Goal: Participate in discussion: Engage in conversation with other users on a specific topic

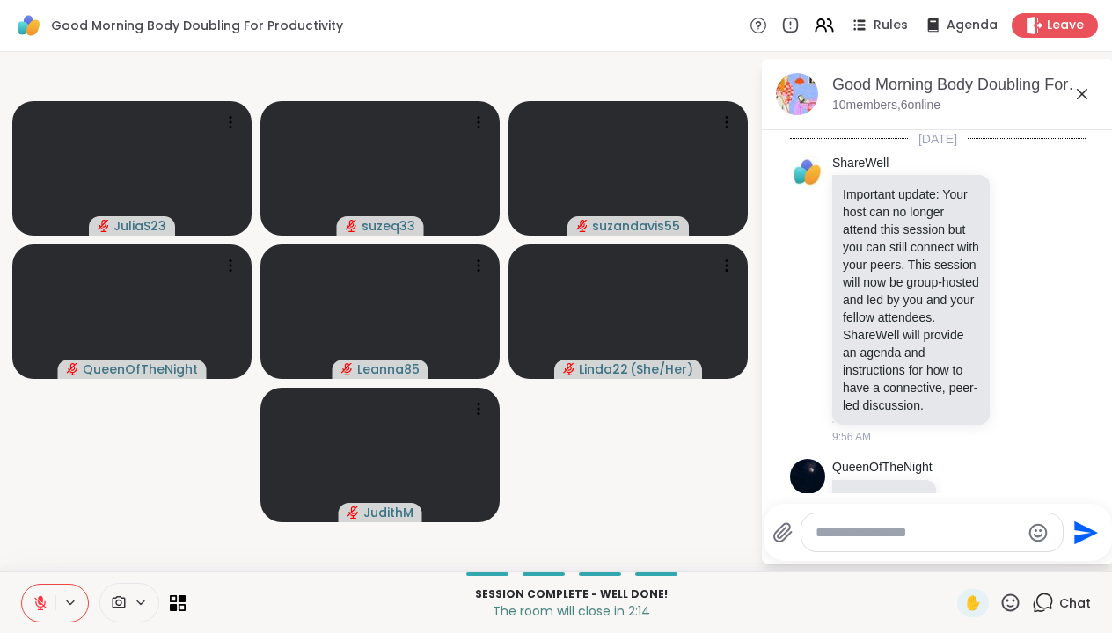
scroll to position [1259, 0]
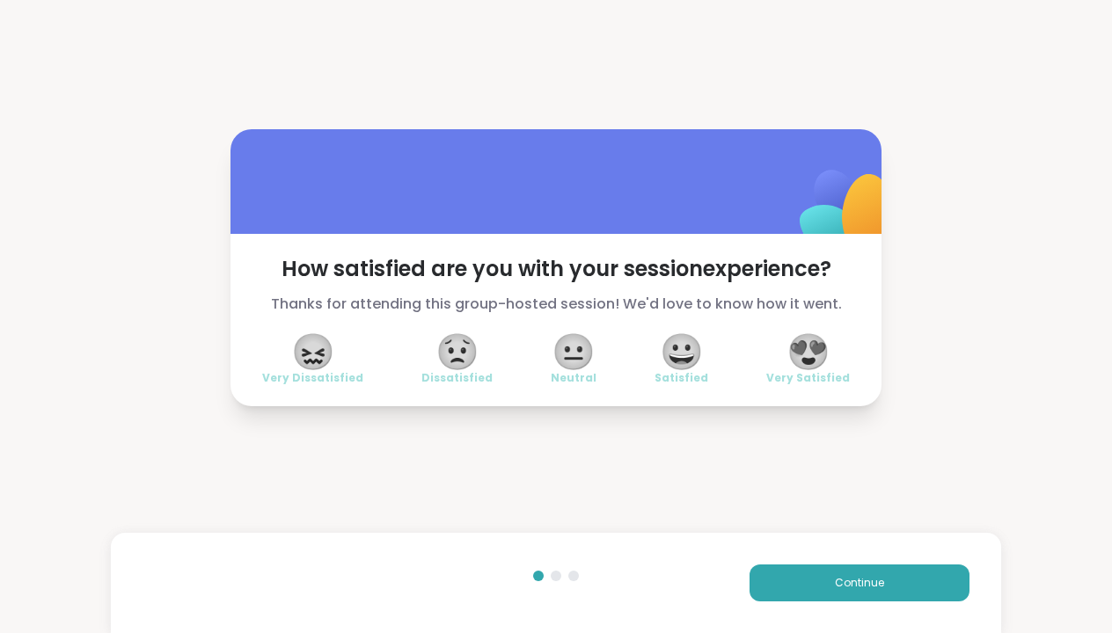
click at [686, 352] on span "😀" at bounding box center [682, 352] width 44 height 32
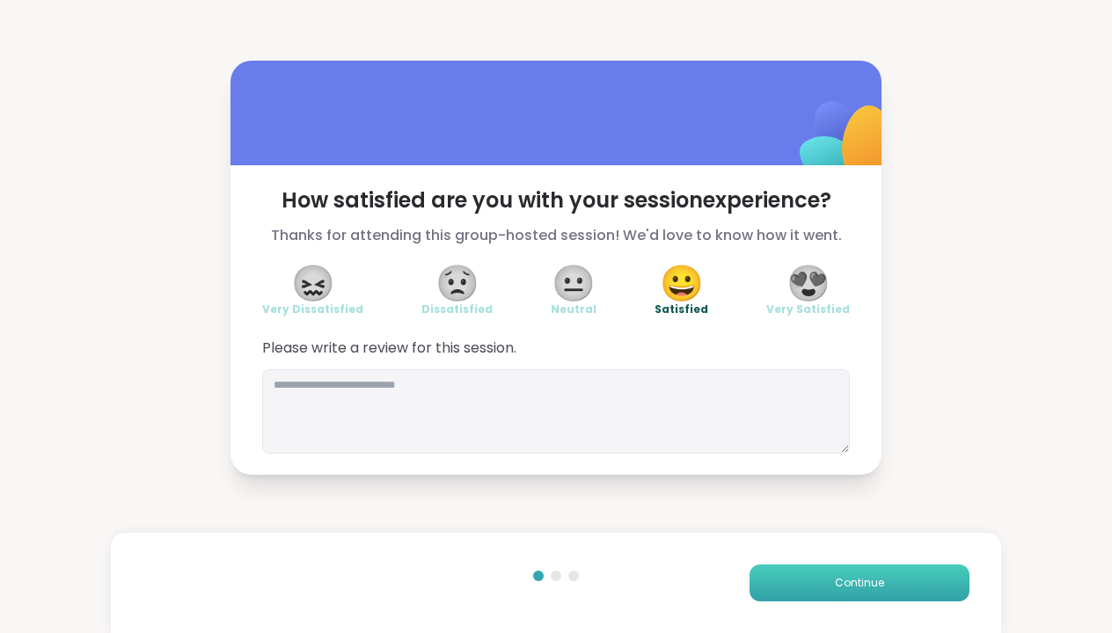
click at [855, 580] on span "Continue" at bounding box center [859, 583] width 49 height 16
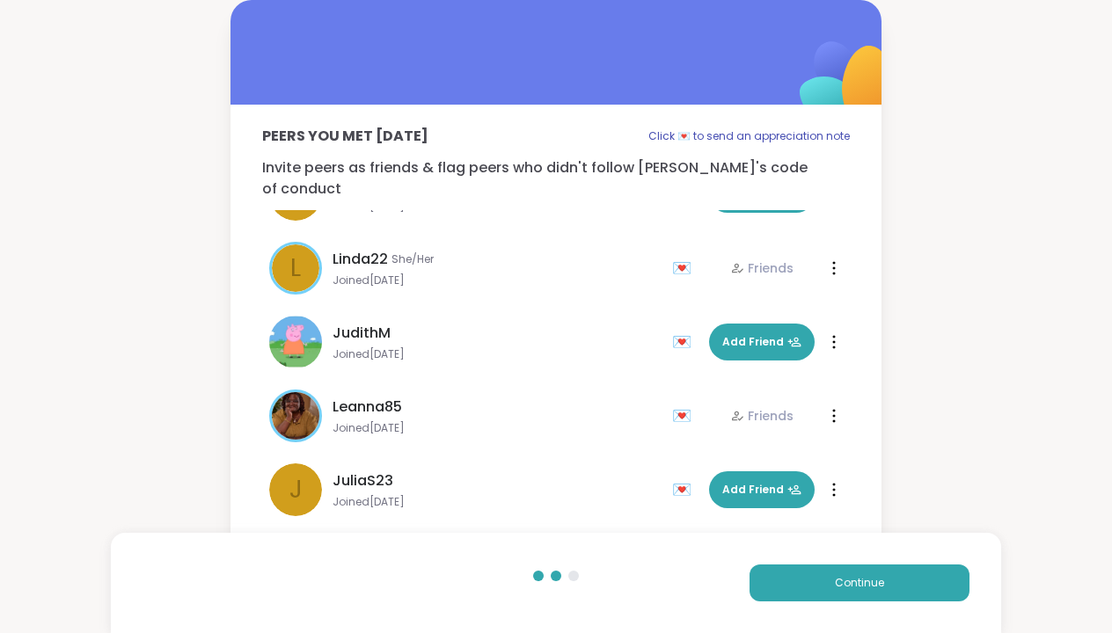
scroll to position [275, 0]
click at [866, 582] on span "Continue" at bounding box center [859, 583] width 49 height 16
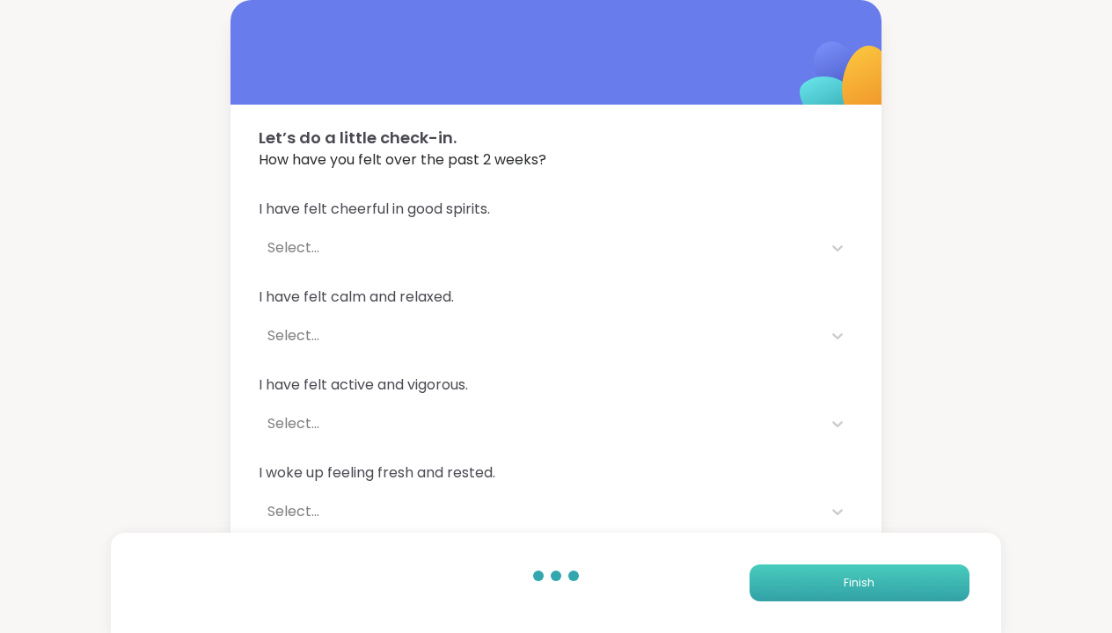
click at [866, 582] on span "Finish" at bounding box center [859, 583] width 31 height 16
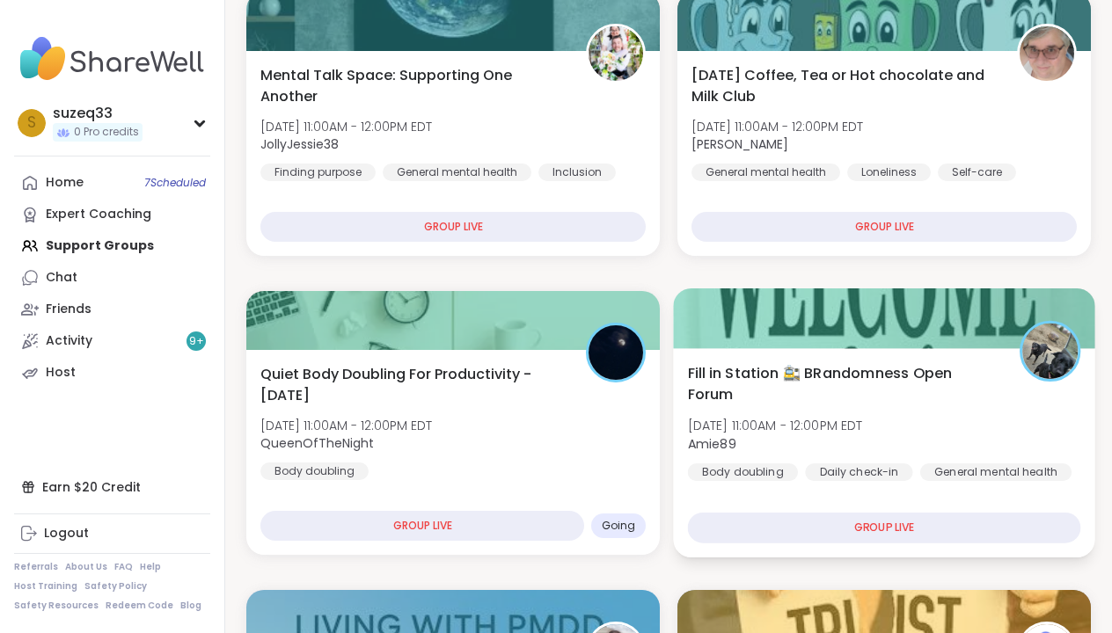
scroll to position [252, 0]
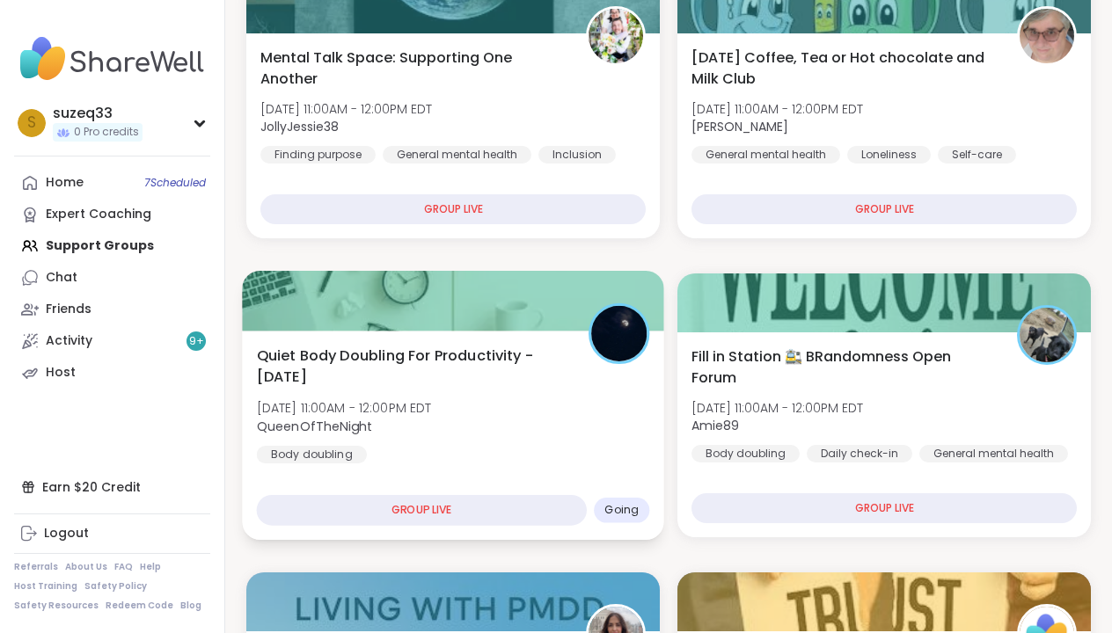
click at [501, 401] on div "Quiet Body Doubling For Productivity - [DATE] [DATE] 11:00AM - 12:00PM EDT Quee…" at bounding box center [453, 404] width 393 height 119
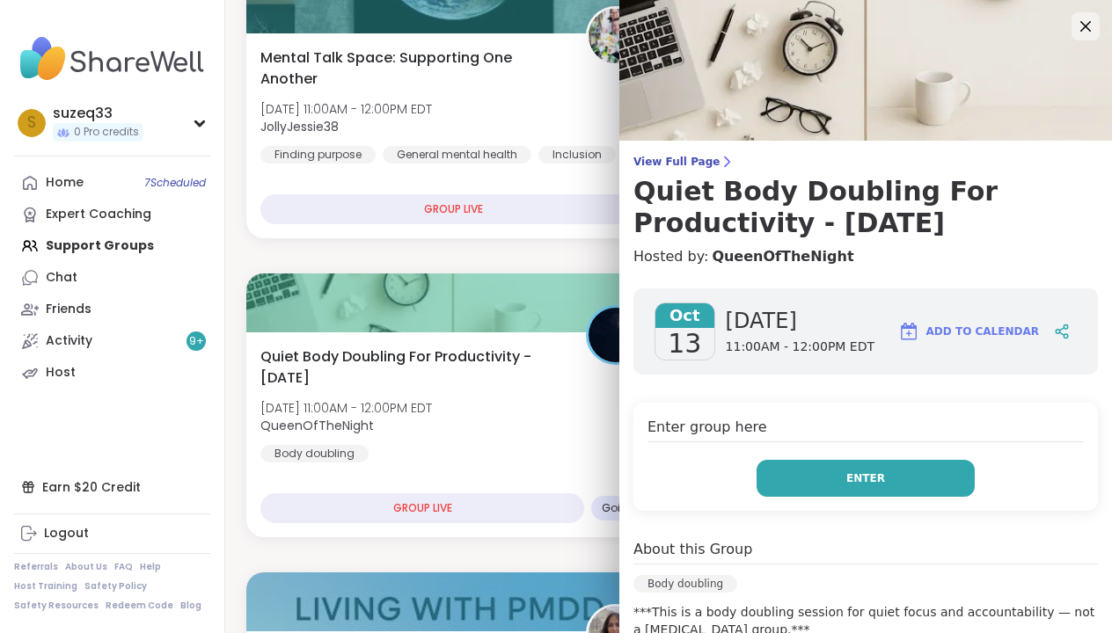
click at [809, 472] on button "Enter" at bounding box center [866, 478] width 218 height 37
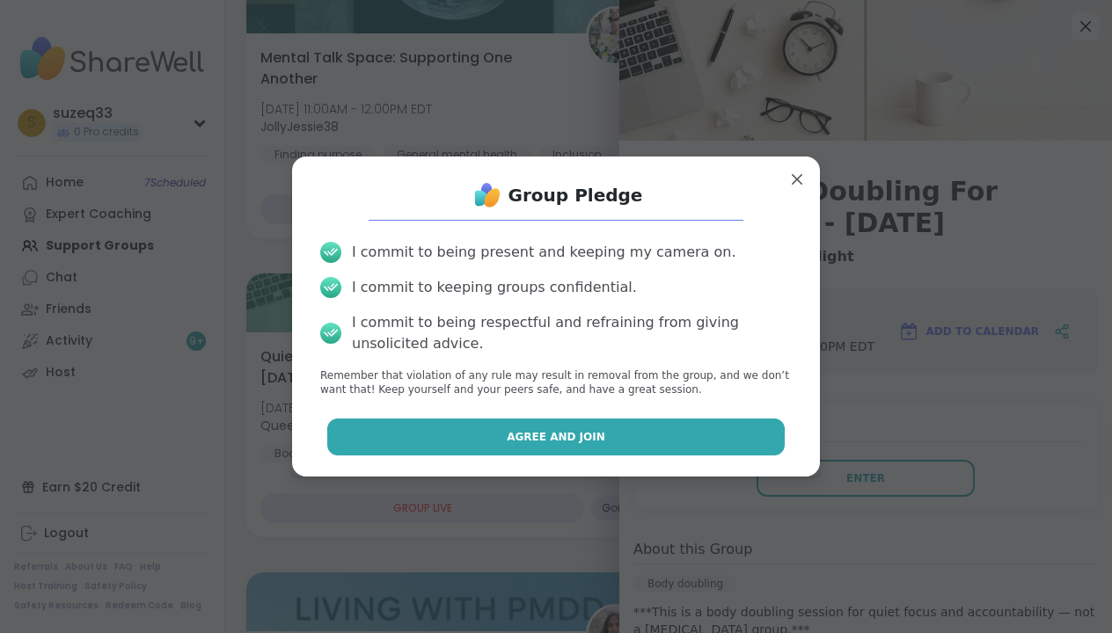
click at [710, 430] on button "Agree and Join" at bounding box center [556, 437] width 458 height 37
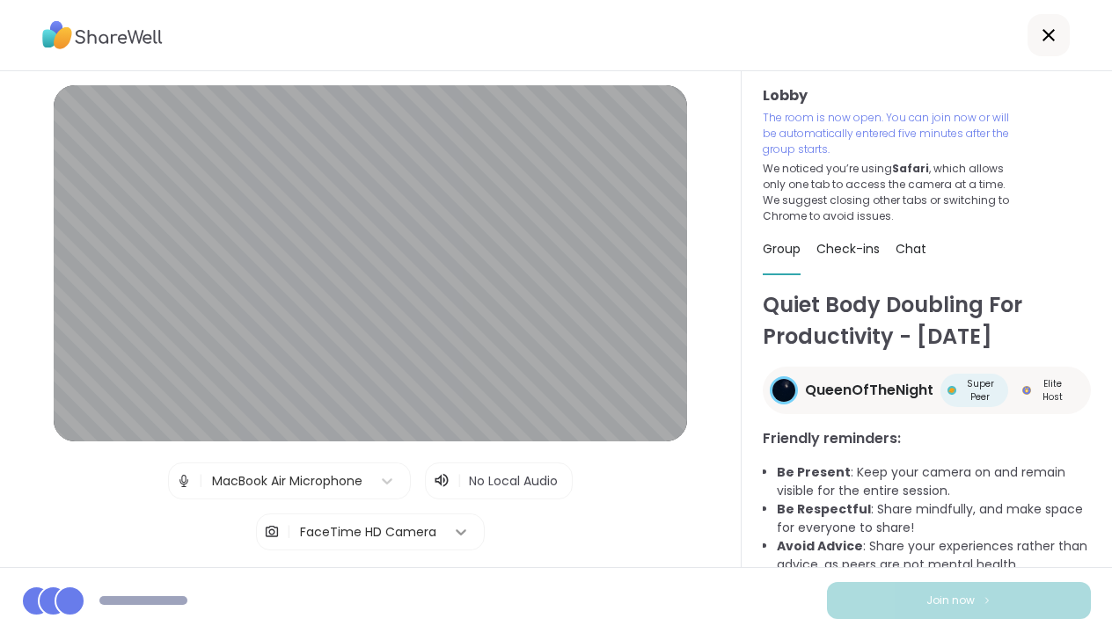
click at [455, 528] on icon at bounding box center [461, 532] width 18 height 18
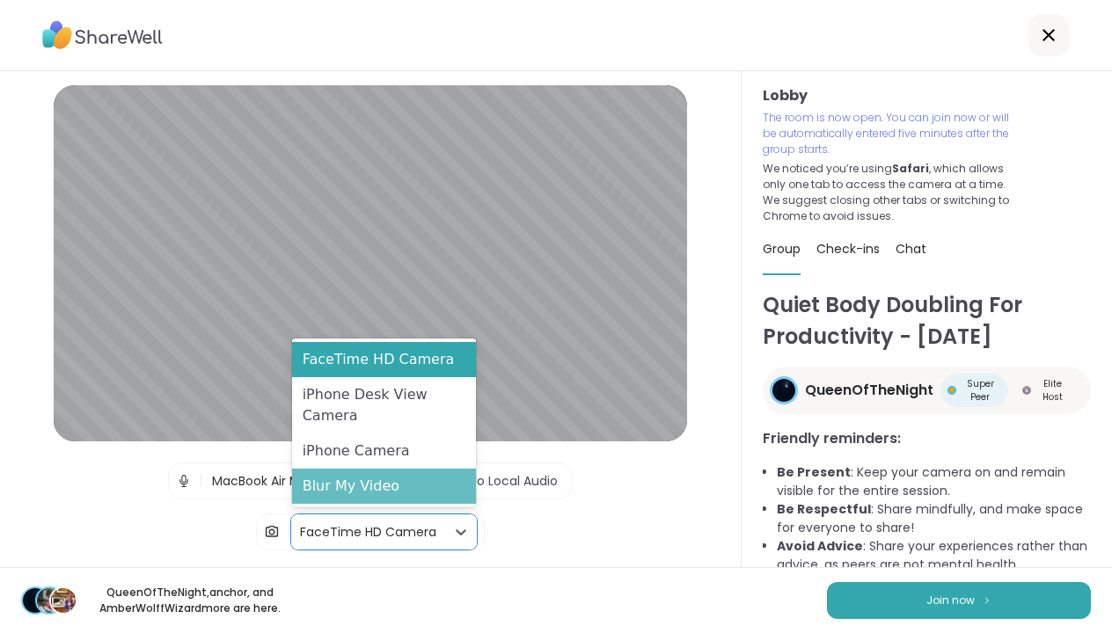
click at [448, 487] on div "Blur My Video" at bounding box center [384, 486] width 184 height 35
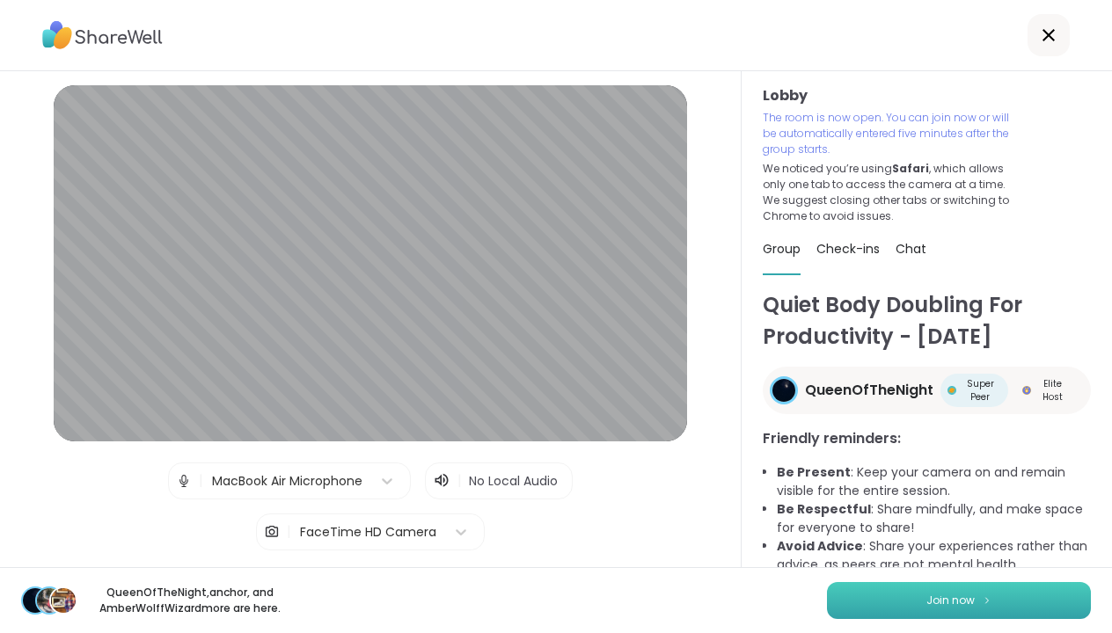
click at [916, 597] on button "Join now" at bounding box center [959, 600] width 264 height 37
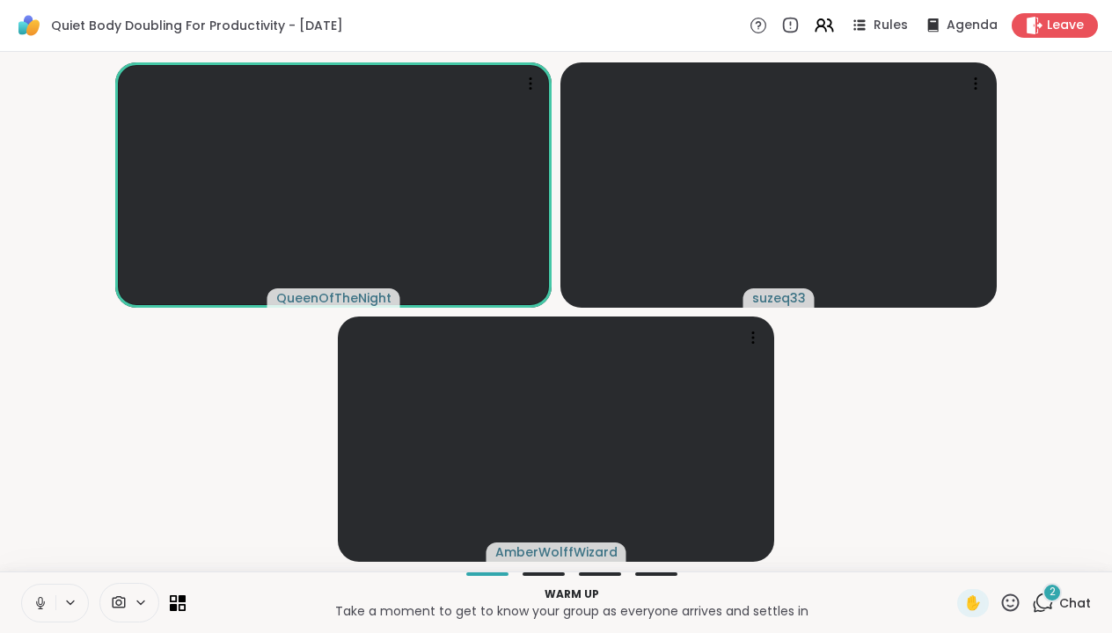
click at [40, 602] on icon at bounding box center [41, 604] width 16 height 16
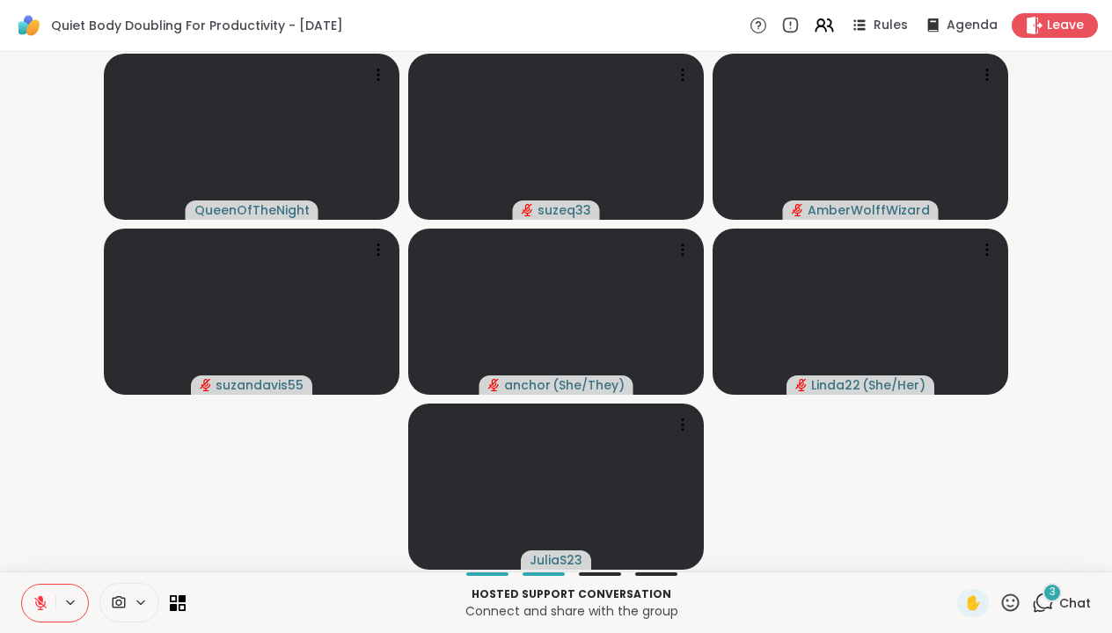
click at [40, 597] on icon at bounding box center [40, 599] width 5 height 7
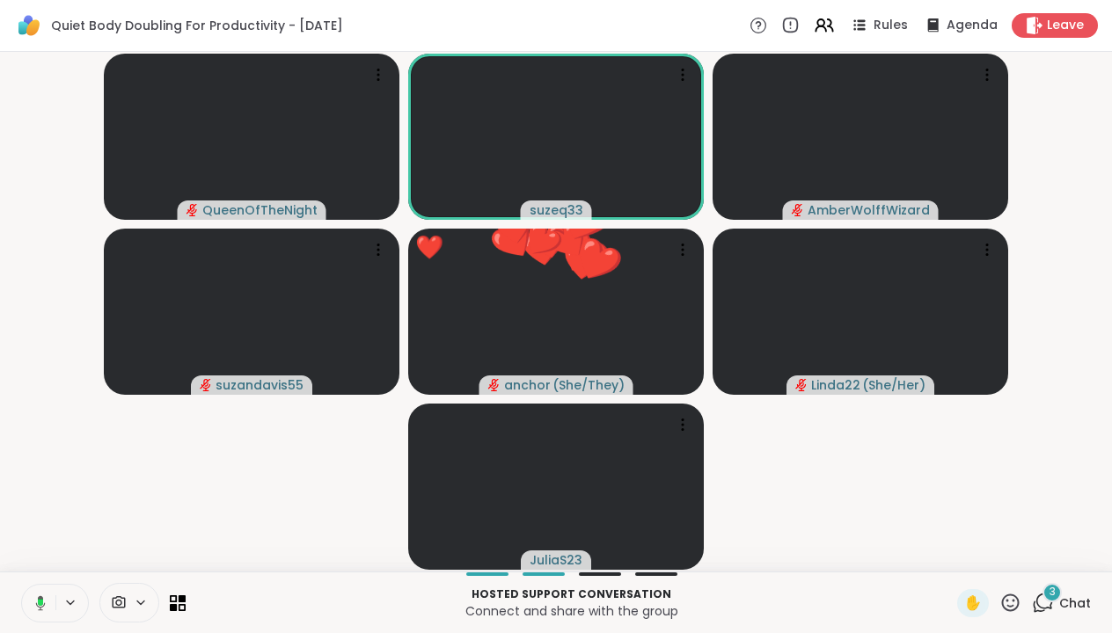
click at [41, 603] on icon at bounding box center [40, 602] width 5 height 7
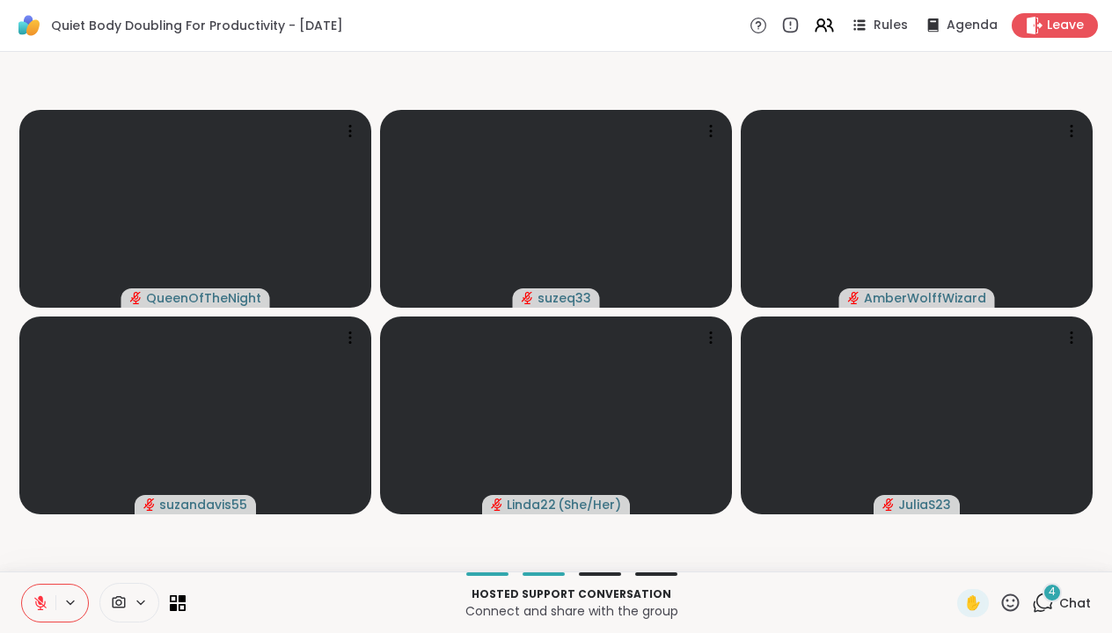
click at [1050, 602] on icon at bounding box center [1043, 603] width 22 height 22
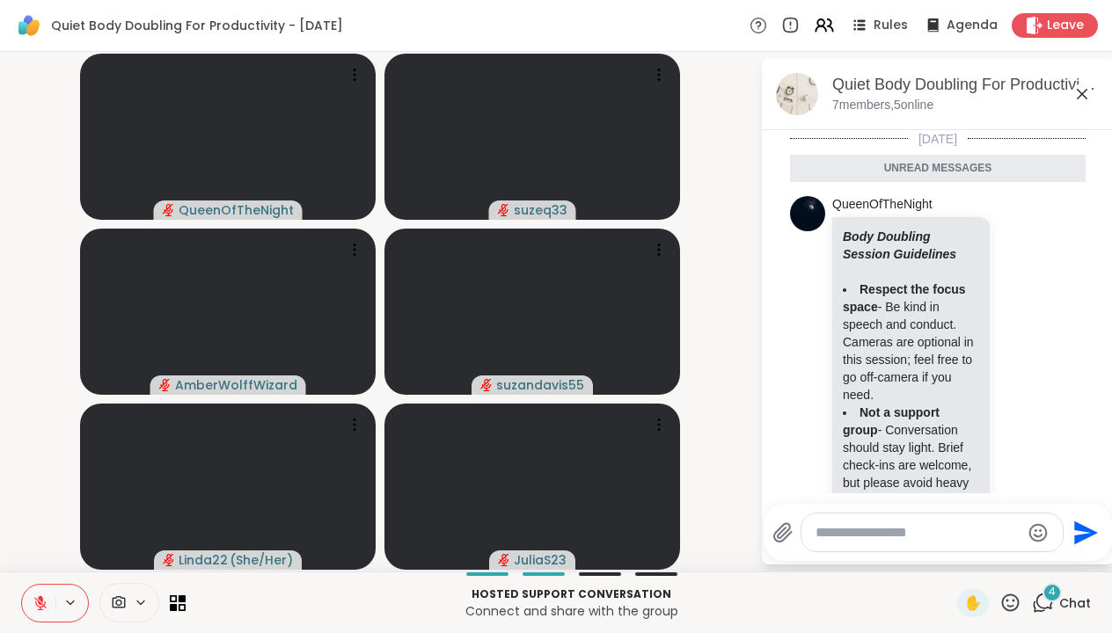
scroll to position [2120, 0]
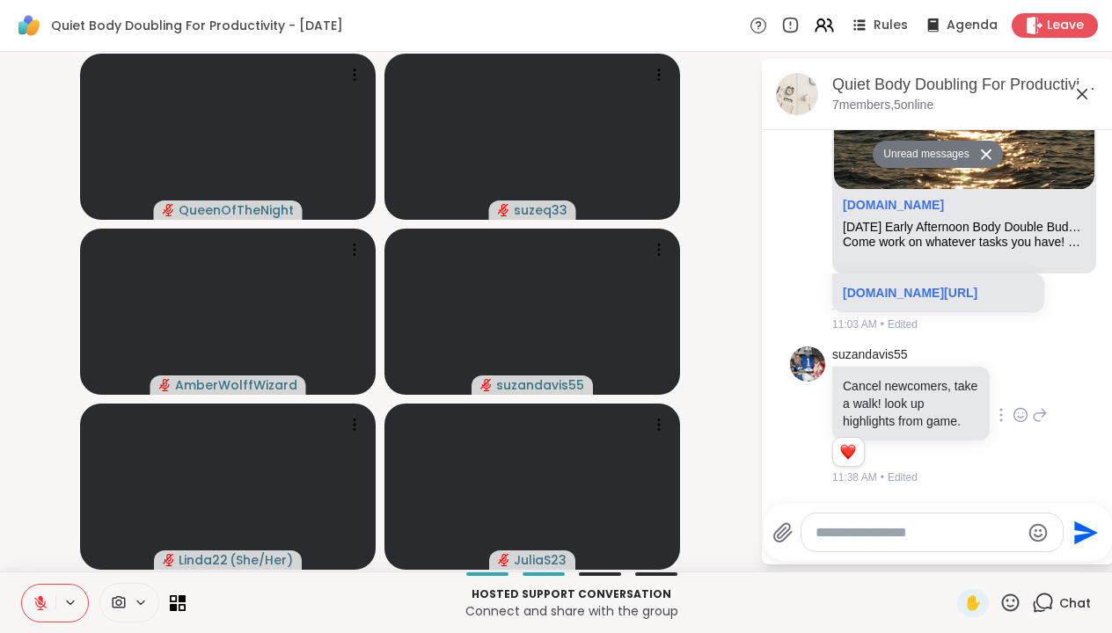
click at [1021, 415] on icon at bounding box center [1021, 415] width 16 height 18
click at [889, 387] on button "Select Reaction: Heart" at bounding box center [880, 387] width 35 height 35
click at [901, 505] on div "Send" at bounding box center [938, 532] width 348 height 57
click at [878, 521] on div at bounding box center [932, 533] width 261 height 38
click at [851, 536] on textarea "Type your message" at bounding box center [918, 533] width 205 height 18
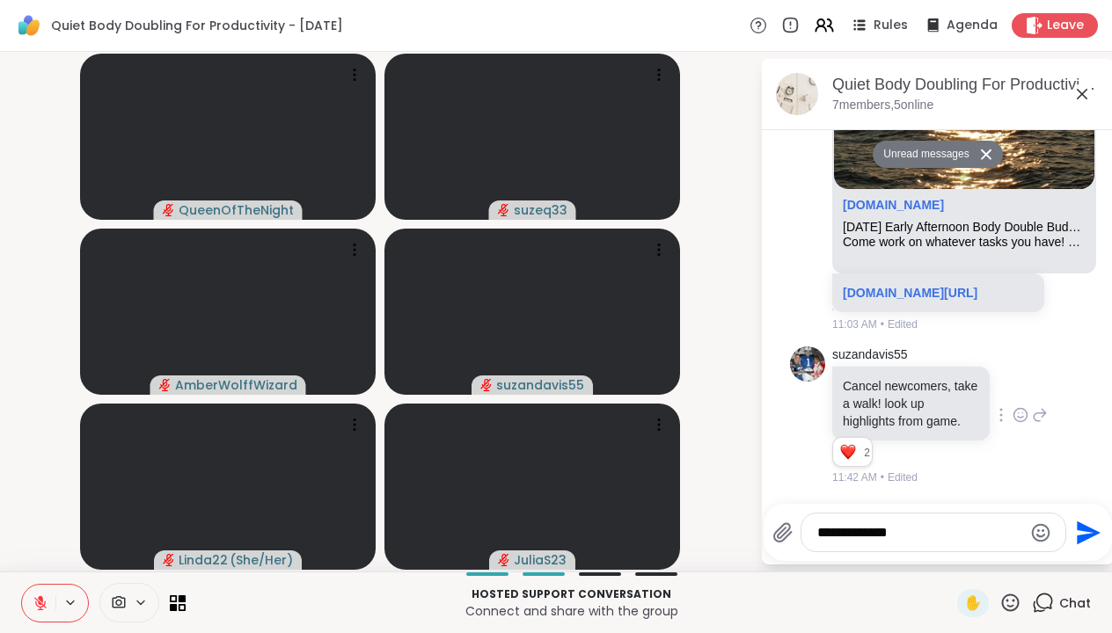
type textarea "**********"
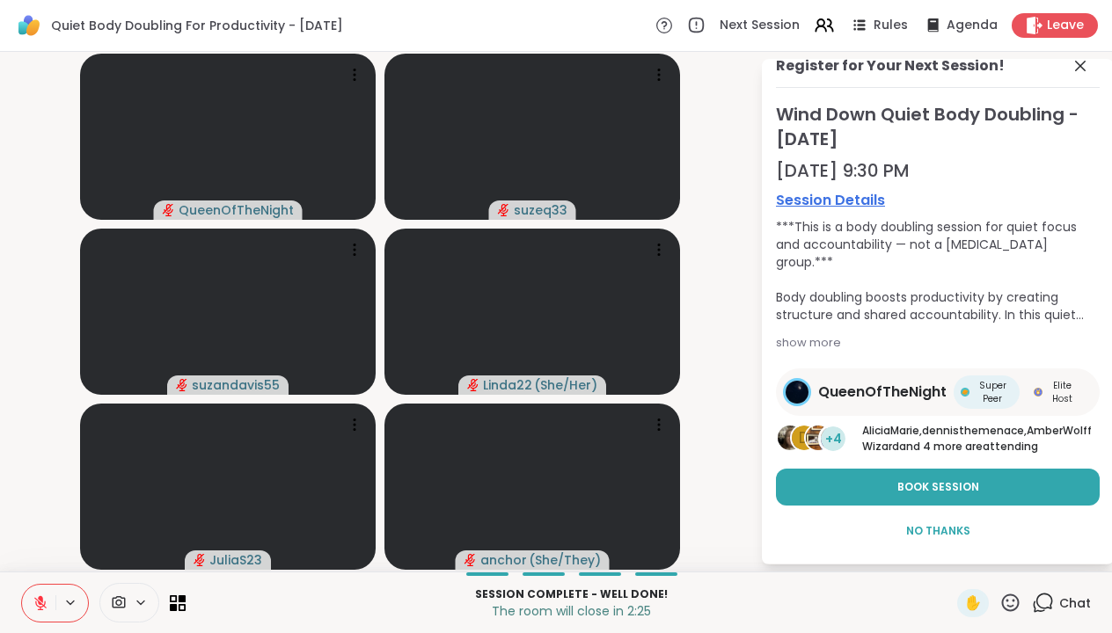
scroll to position [33, 0]
click at [927, 527] on span "No Thanks" at bounding box center [938, 531] width 64 height 16
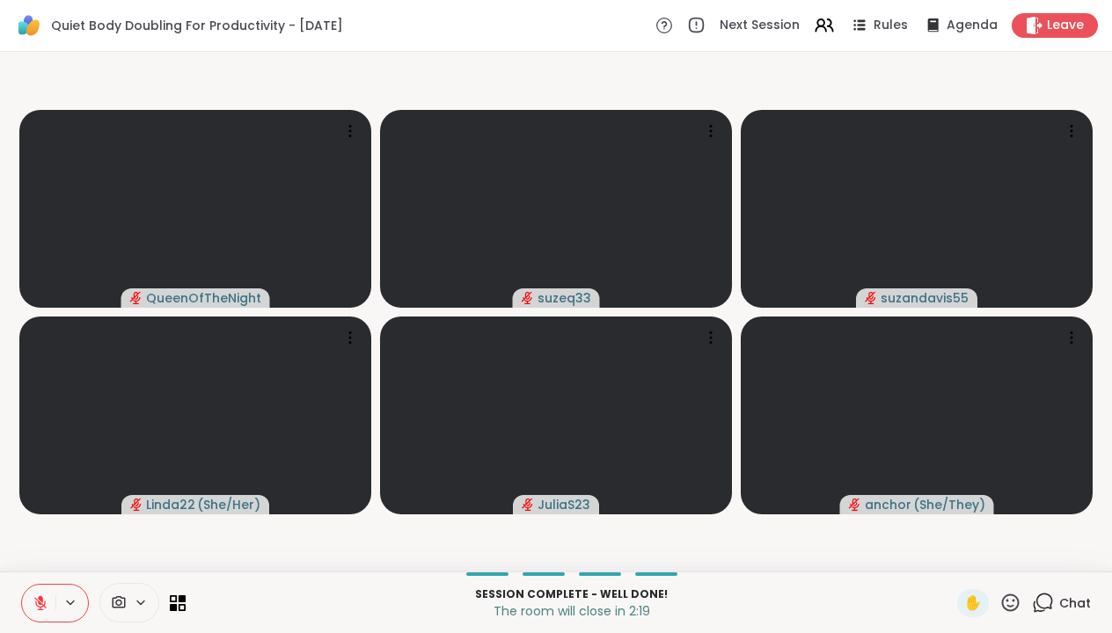
scroll to position [0, 0]
click at [1045, 598] on icon at bounding box center [1043, 603] width 22 height 22
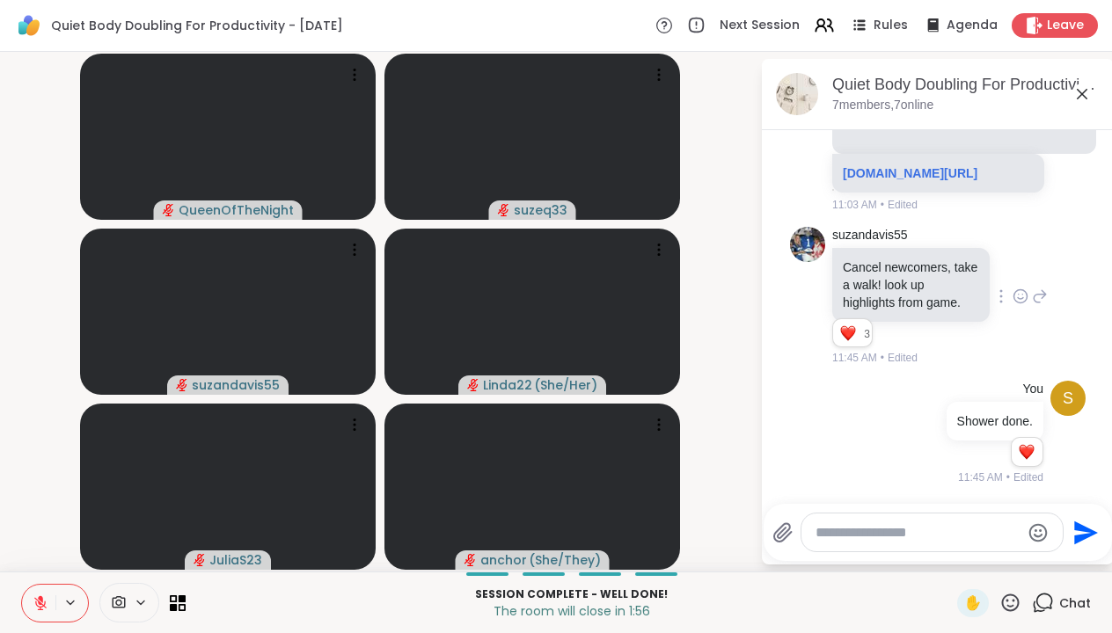
scroll to position [2197, 0]
click at [1058, 24] on span "Leave" at bounding box center [1066, 26] width 39 height 18
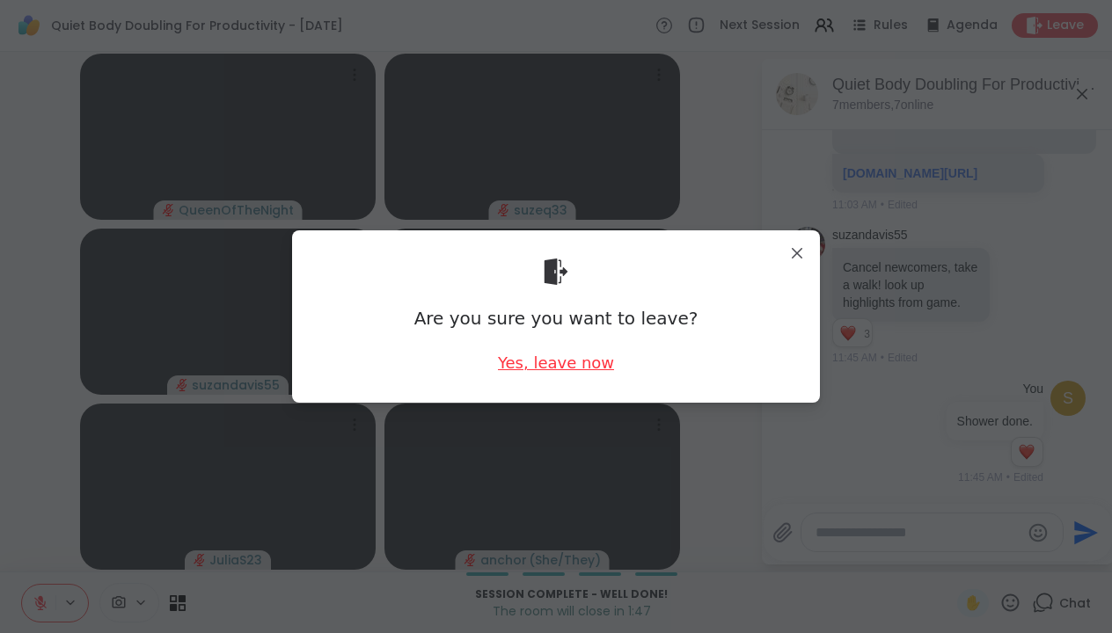
click at [568, 357] on div "Yes, leave now" at bounding box center [556, 363] width 116 height 22
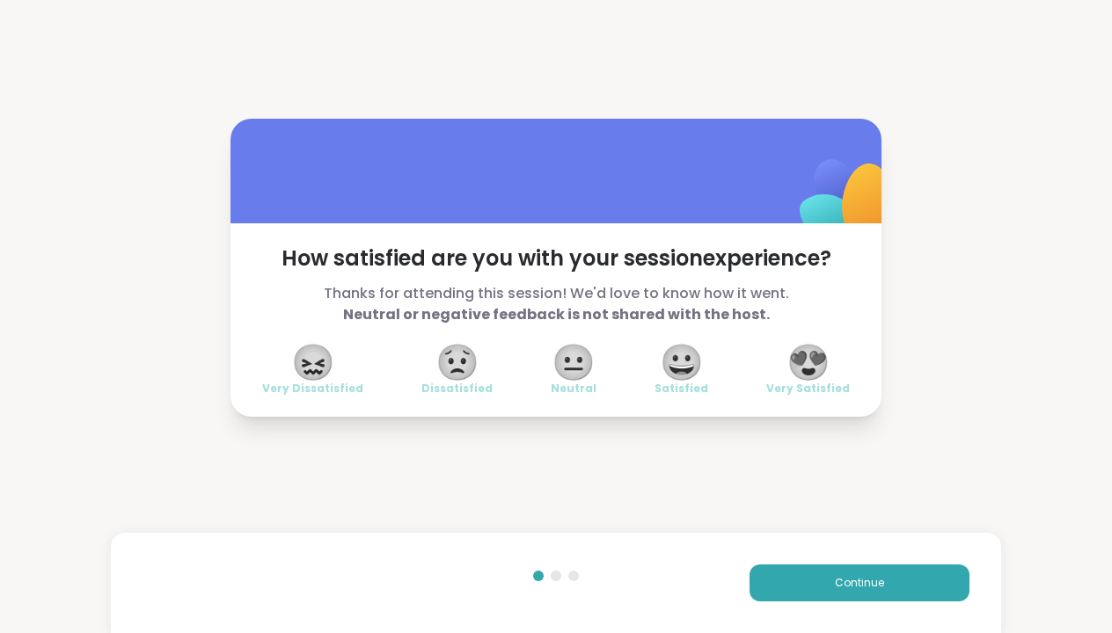
click at [814, 360] on span "😍" at bounding box center [809, 363] width 44 height 32
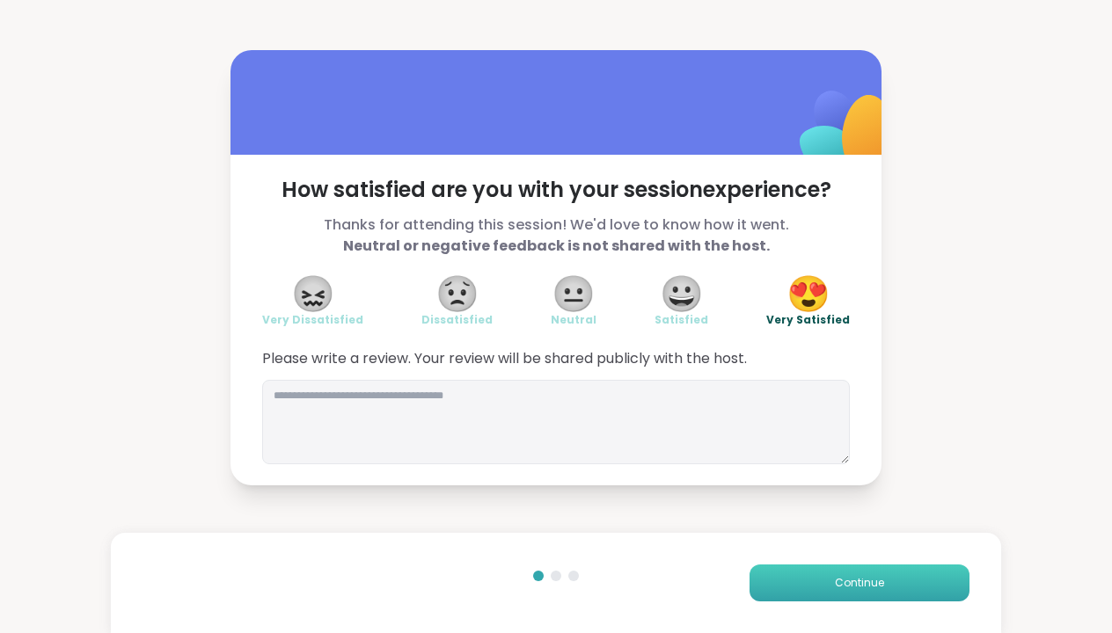
click at [822, 583] on button "Continue" at bounding box center [860, 583] width 220 height 37
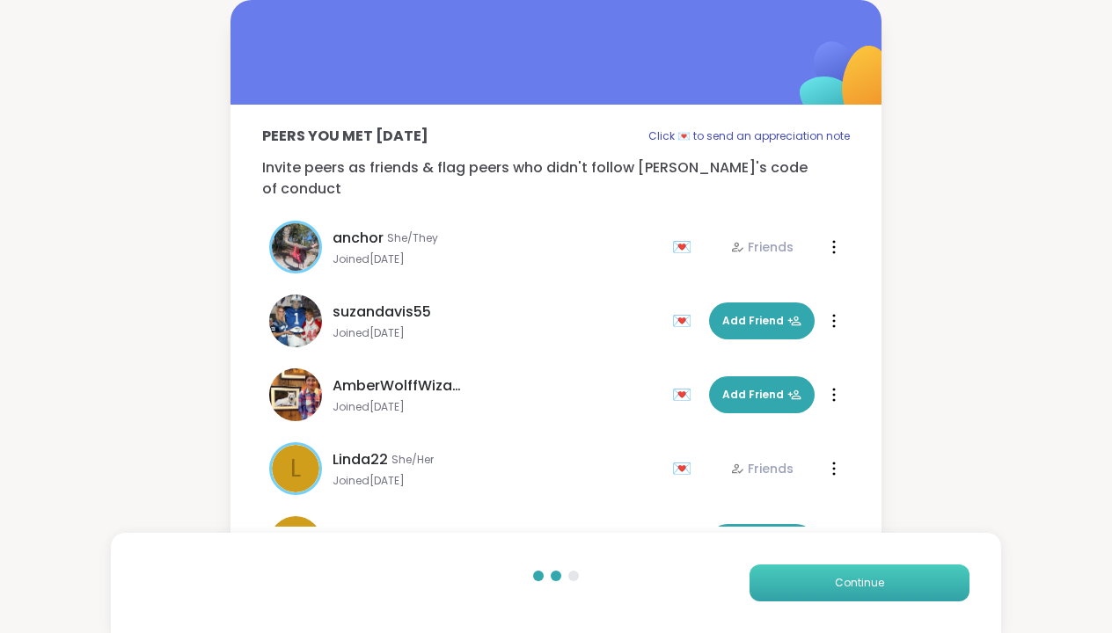
click at [822, 583] on button "Continue" at bounding box center [860, 583] width 220 height 37
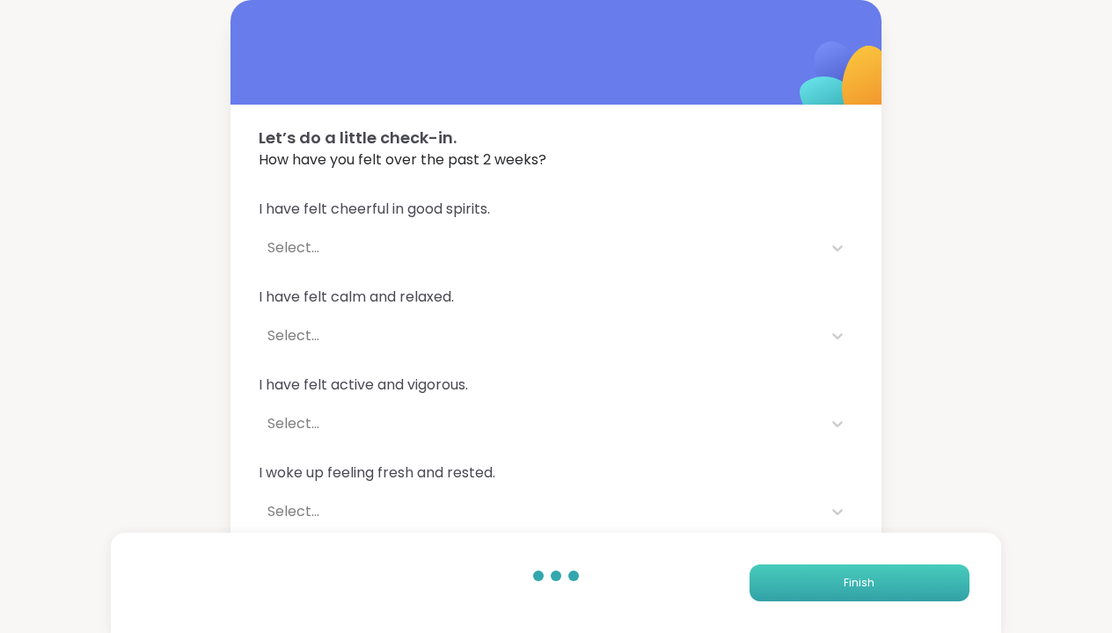
click at [822, 583] on button "Finish" at bounding box center [860, 583] width 220 height 37
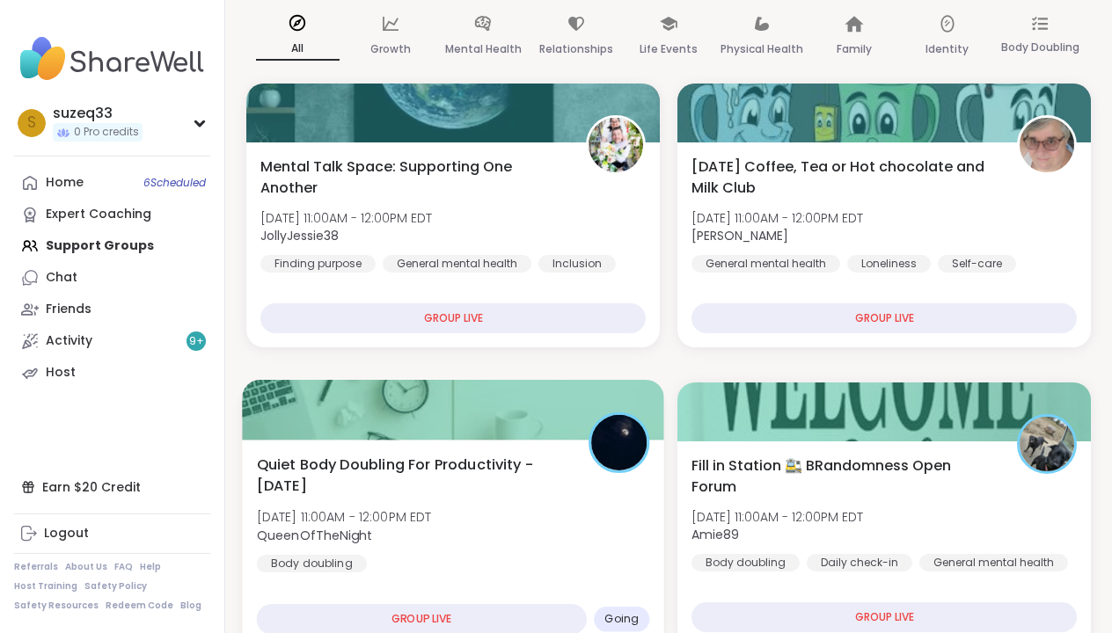
scroll to position [144, 0]
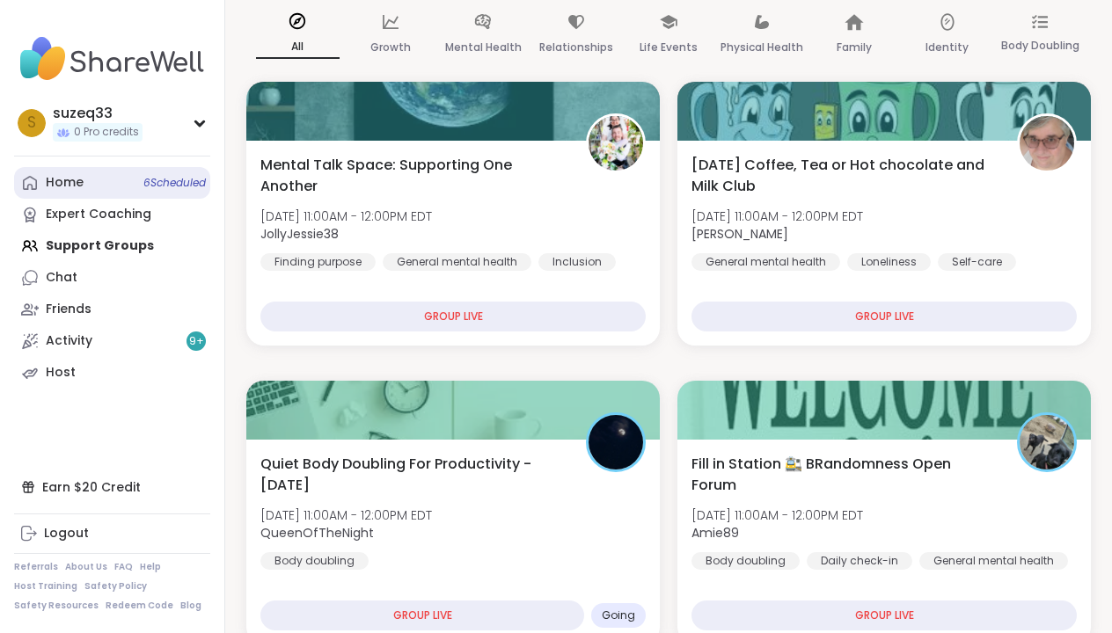
click at [70, 189] on div "Home 6 Scheduled" at bounding box center [65, 183] width 38 height 18
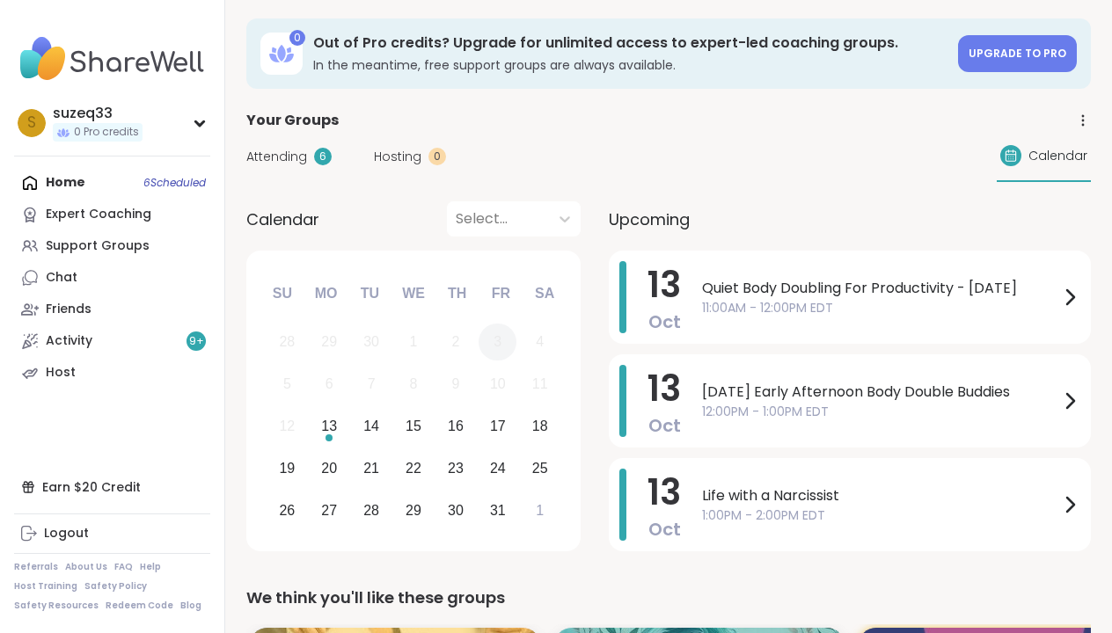
scroll to position [4, 0]
